Goal: Information Seeking & Learning: Find specific fact

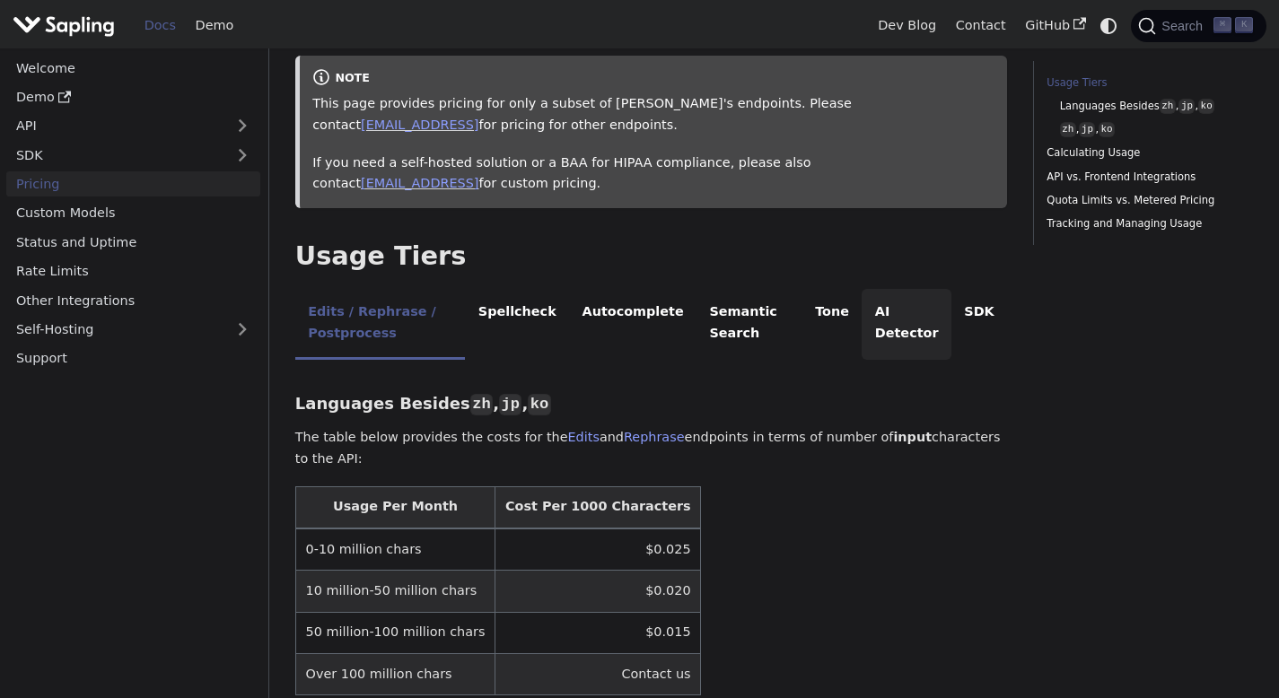
scroll to position [213, 0]
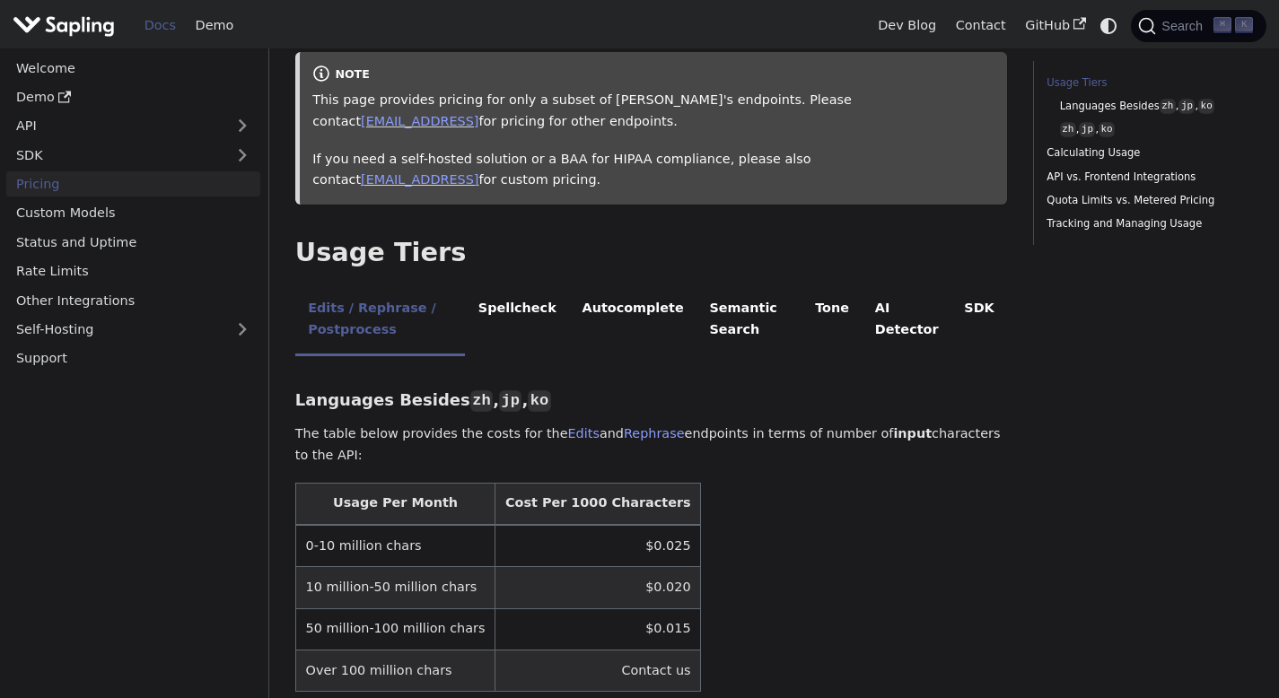
click at [631, 545] on td "$0.025" at bounding box center [597, 546] width 205 height 42
copy td "$0.025"
click at [908, 324] on li "AI Detector" at bounding box center [906, 320] width 90 height 71
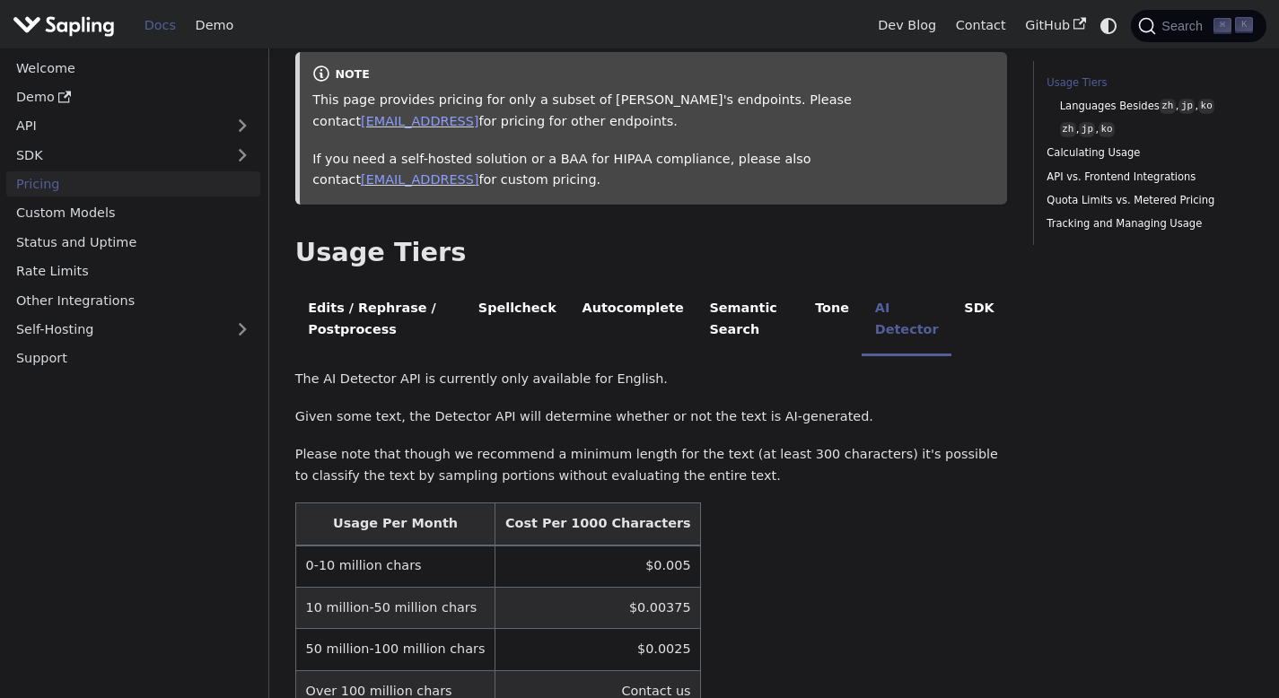
click at [622, 566] on td "$0.005" at bounding box center [597, 567] width 205 height 42
copy td "$0.005"
